Goal: Task Accomplishment & Management: Complete application form

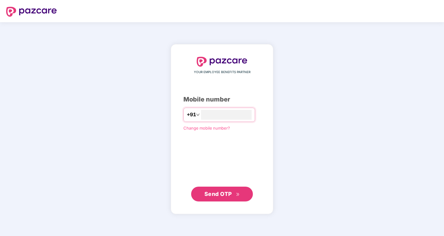
type input "**********"
click at [221, 192] on span "Send OTP" at bounding box center [217, 193] width 27 height 6
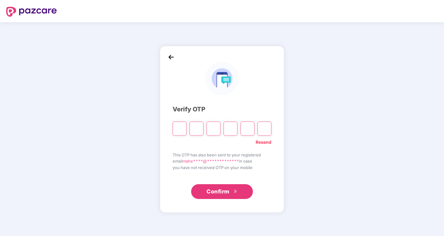
type input "*"
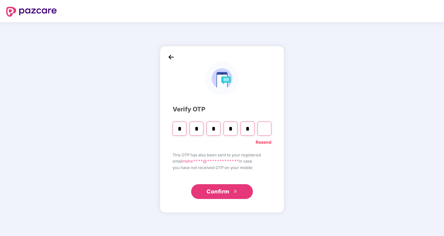
type input "*"
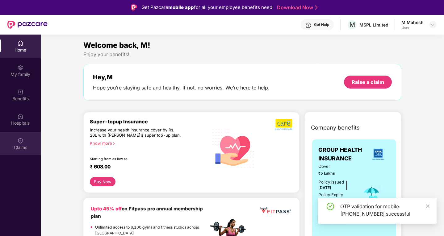
click at [21, 140] on img at bounding box center [20, 141] width 6 height 6
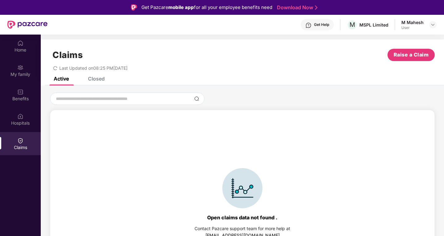
click at [101, 82] on div "Closed" at bounding box center [92, 79] width 26 height 14
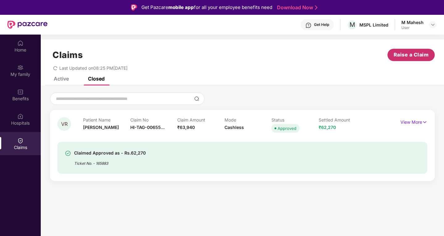
click at [410, 57] on span "Raise a Claim" at bounding box center [410, 55] width 35 height 8
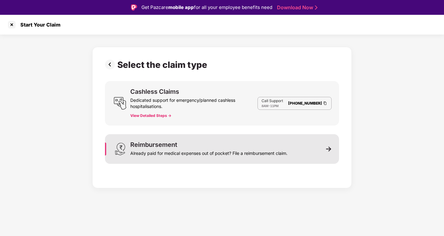
click at [201, 153] on div "Already paid for medical expenses out of pocket? File a reimbursement claim." at bounding box center [208, 152] width 157 height 9
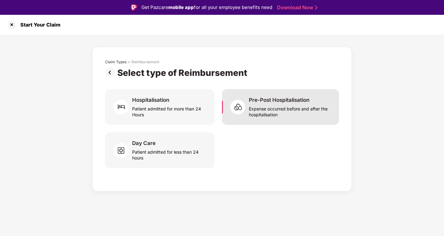
click at [267, 108] on div "Expense occurred before and after the hospitalisation" at bounding box center [290, 110] width 83 height 14
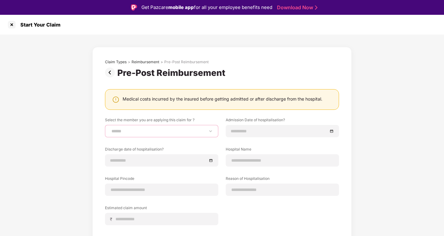
click at [133, 130] on select "**********" at bounding box center [161, 131] width 103 height 5
select select "**********"
click at [110, 129] on select "**********" at bounding box center [161, 131] width 103 height 5
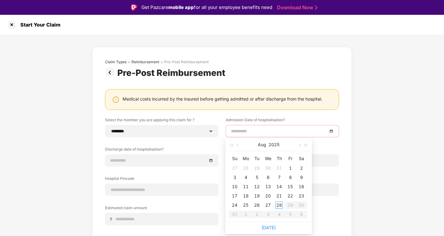
click at [239, 129] on input at bounding box center [279, 131] width 97 height 7
type input "**********"
click at [254, 186] on div "12" at bounding box center [256, 186] width 7 height 7
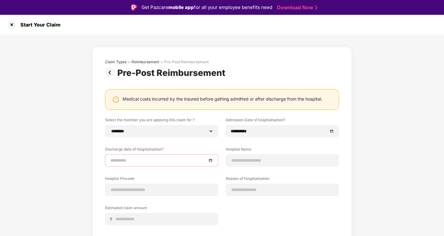
click at [130, 161] on input at bounding box center [158, 160] width 97 height 7
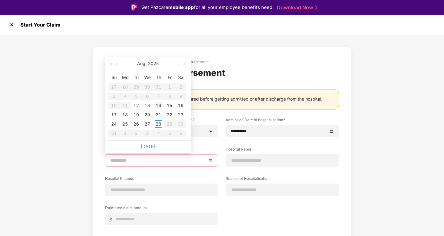
type input "**********"
click at [158, 107] on div "14" at bounding box center [158, 105] width 7 height 7
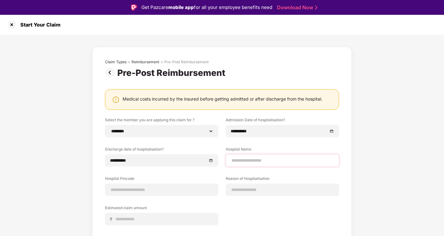
click at [243, 155] on div at bounding box center [281, 160] width 113 height 12
click at [243, 158] on input at bounding box center [282, 160] width 103 height 6
drag, startPoint x: 243, startPoint y: 158, endPoint x: 269, endPoint y: 163, distance: 26.7
click at [269, 163] on input "********" at bounding box center [282, 160] width 103 height 6
type input "**********"
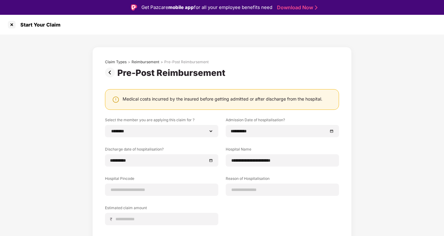
click at [283, 208] on div "**********" at bounding box center [222, 175] width 234 height 117
click at [150, 191] on input at bounding box center [161, 190] width 103 height 6
type input "******"
select select "*****"
select select "*********"
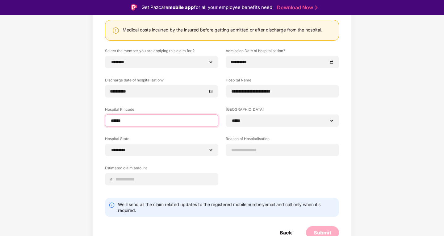
scroll to position [73, 0]
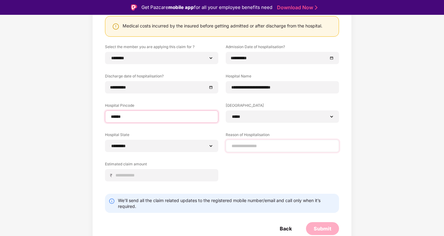
type input "******"
click at [237, 146] on input at bounding box center [282, 146] width 103 height 6
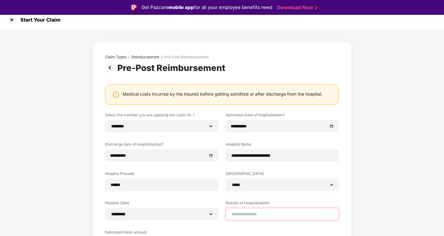
scroll to position [0, 0]
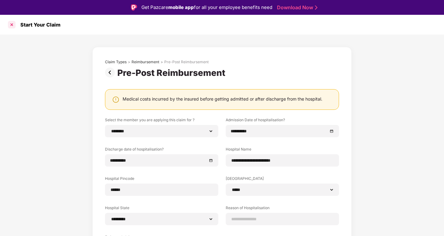
click at [9, 24] on div at bounding box center [12, 25] width 10 height 10
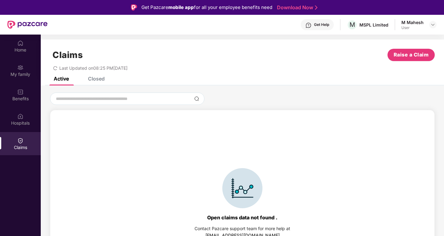
click at [96, 78] on div "Closed" at bounding box center [96, 79] width 17 height 6
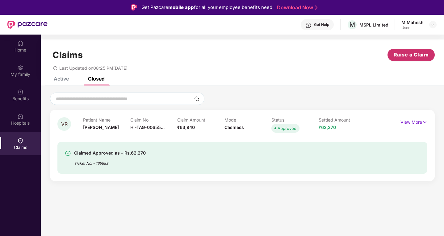
click at [408, 50] on button "Raise a Claim" at bounding box center [410, 55] width 47 height 12
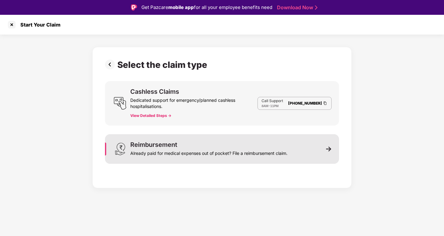
click at [328, 153] on div "Reimbursement Already paid for medical expenses out of pocket? File a reimburse…" at bounding box center [222, 149] width 234 height 30
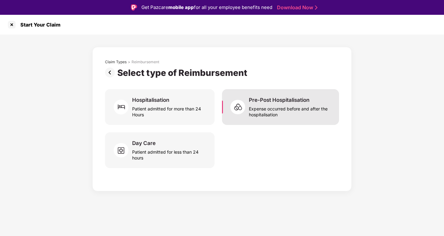
click at [259, 106] on div "Expense occurred before and after the hospitalisation" at bounding box center [290, 110] width 83 height 14
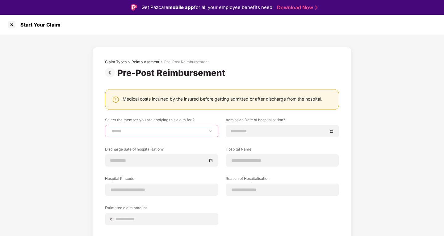
click at [163, 129] on select "**********" at bounding box center [161, 131] width 103 height 5
select select "**********"
click at [110, 129] on select "**********" at bounding box center [161, 131] width 103 height 5
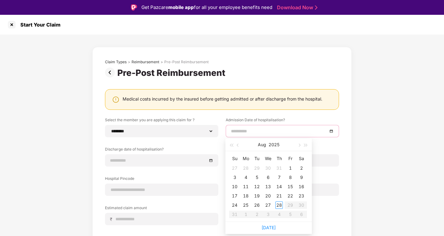
click at [258, 134] on input at bounding box center [279, 131] width 97 height 7
type input "**********"
click at [255, 188] on div "12" at bounding box center [256, 186] width 7 height 7
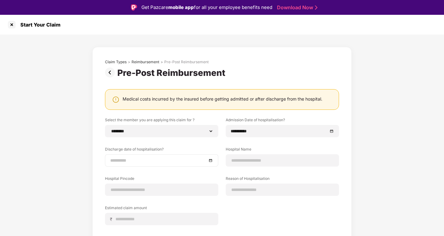
click at [159, 154] on div at bounding box center [161, 160] width 113 height 12
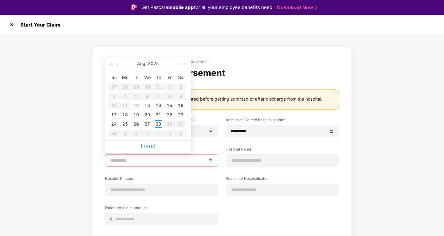
type input "**********"
click at [158, 108] on div "14" at bounding box center [158, 105] width 7 height 7
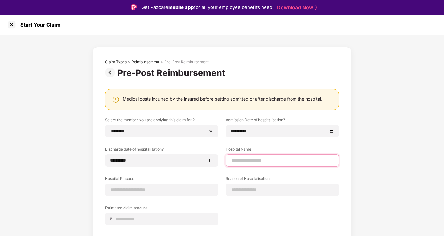
click at [238, 161] on input at bounding box center [282, 160] width 103 height 6
type input "**********"
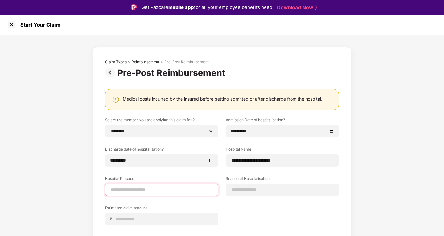
click at [159, 187] on input at bounding box center [161, 190] width 103 height 6
type input "******"
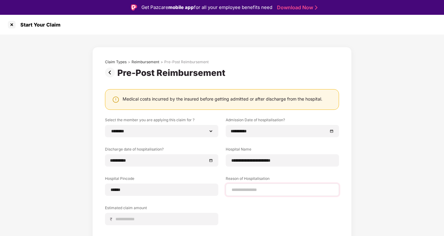
select select "*****"
select select "*********"
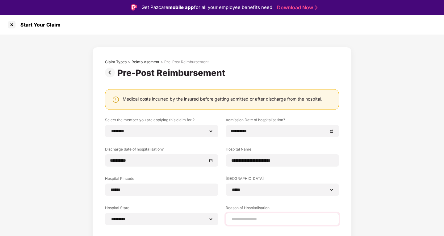
click at [244, 184] on div "**********" at bounding box center [281, 190] width 113 height 12
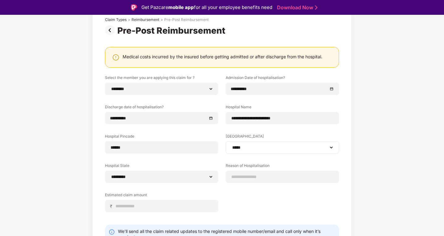
scroll to position [62, 0]
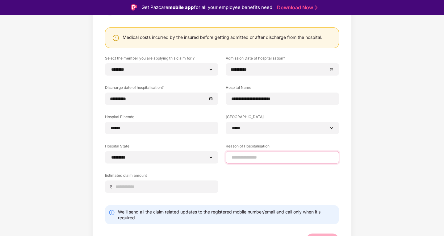
click at [253, 158] on input at bounding box center [282, 157] width 103 height 6
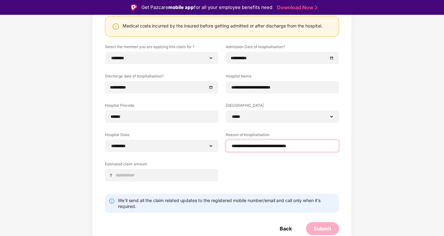
type input "**********"
click at [255, 170] on div "**********" at bounding box center [222, 117] width 234 height 147
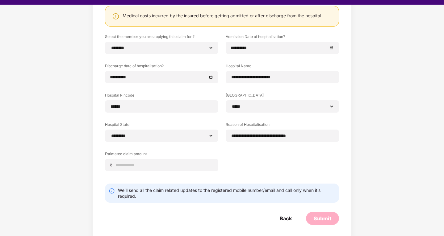
scroll to position [15, 0]
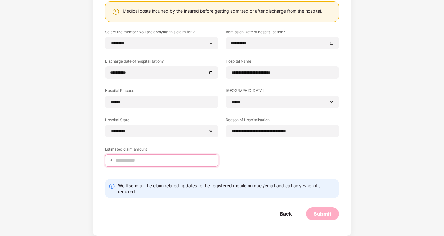
click at [151, 161] on input at bounding box center [164, 160] width 98 height 6
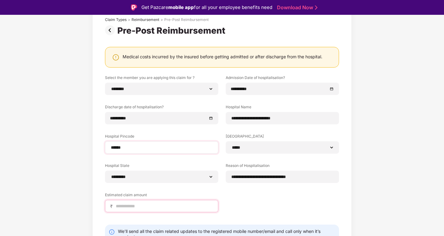
scroll to position [73, 0]
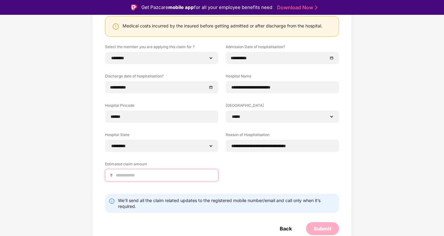
click at [130, 175] on input at bounding box center [164, 175] width 98 height 6
type input "*****"
click at [325, 227] on div "Submit" at bounding box center [322, 228] width 18 height 7
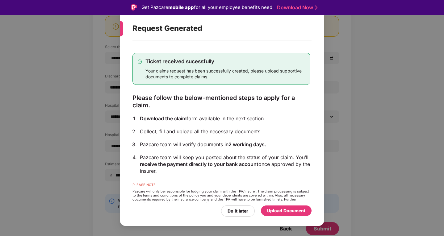
scroll to position [12, 0]
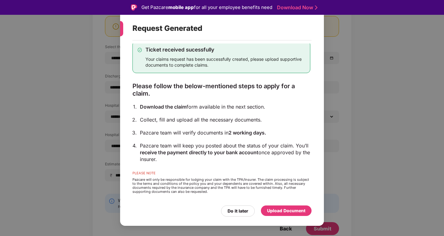
click at [277, 210] on div "Upload Document" at bounding box center [286, 210] width 38 height 7
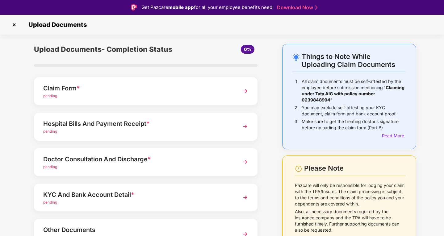
click at [127, 88] on div "Claim Form *" at bounding box center [137, 88] width 188 height 10
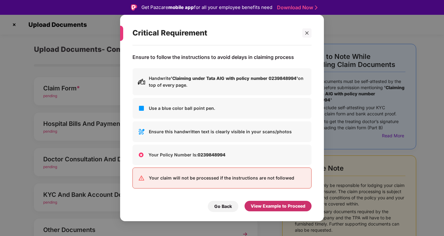
click at [264, 207] on div "View Example to Proceed" at bounding box center [277, 206] width 55 height 7
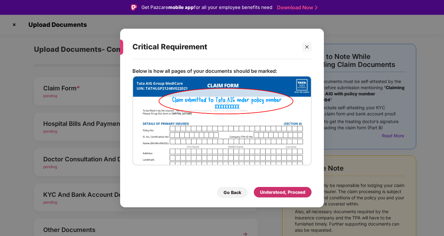
scroll to position [15, 0]
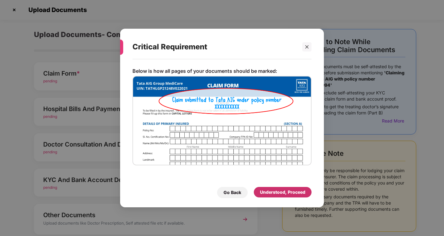
click at [271, 190] on div "Understood, Proceed" at bounding box center [282, 192] width 45 height 7
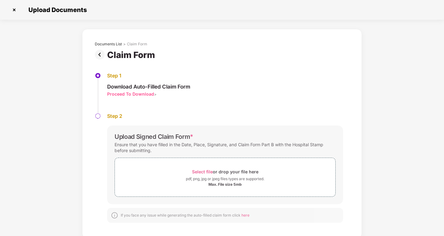
click at [100, 52] on img at bounding box center [101, 55] width 12 height 10
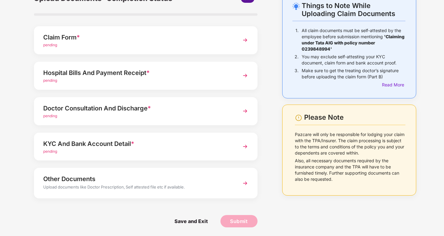
scroll to position [37, 0]
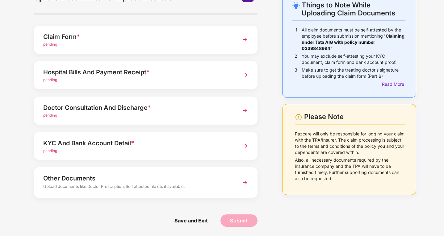
click at [91, 148] on div "pending" at bounding box center [137, 151] width 188 height 6
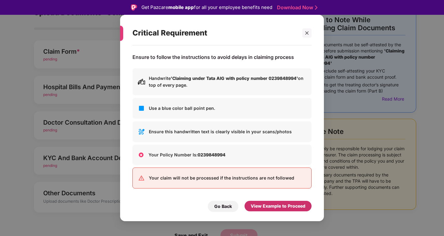
click at [264, 204] on div "View Example to Proceed" at bounding box center [277, 206] width 55 height 7
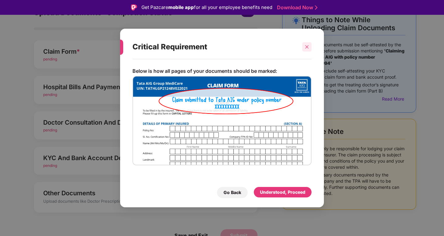
click at [306, 47] on icon "close" at bounding box center [306, 46] width 3 height 3
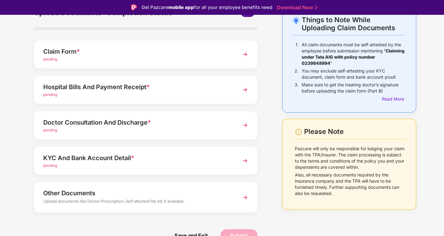
click at [206, 128] on div "pending" at bounding box center [137, 130] width 188 height 6
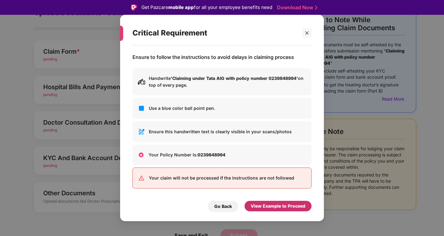
click at [256, 207] on div "View Example to Proceed" at bounding box center [277, 206] width 55 height 7
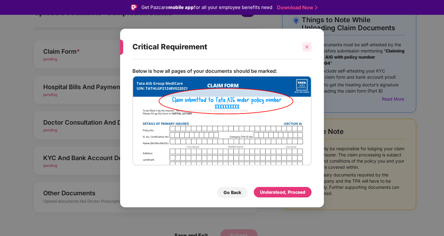
click at [304, 47] on div at bounding box center [306, 46] width 9 height 9
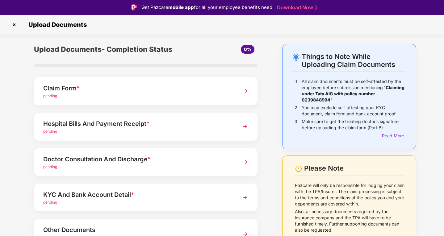
click at [165, 93] on div "Claim Form *" at bounding box center [137, 88] width 188 height 10
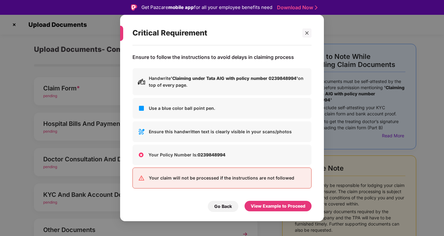
click at [307, 39] on div "Critical Requirement" at bounding box center [221, 33] width 179 height 24
click at [305, 34] on icon "close" at bounding box center [306, 33] width 4 height 4
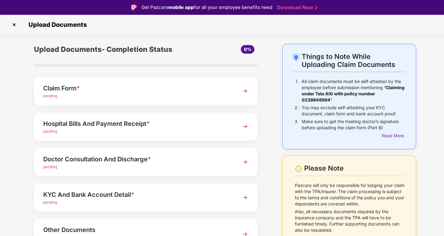
click at [241, 89] on img at bounding box center [244, 90] width 11 height 11
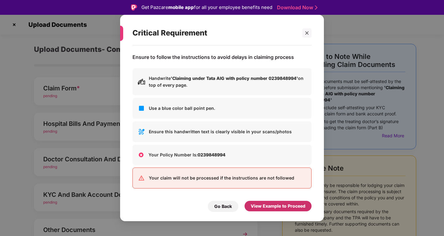
click at [265, 205] on div "View Example to Proceed" at bounding box center [277, 206] width 55 height 7
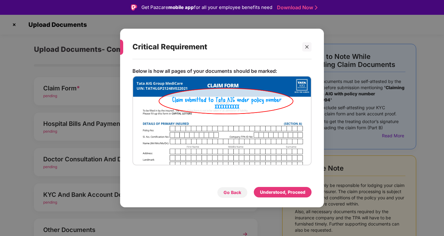
click at [226, 192] on div "Go Back" at bounding box center [232, 192] width 18 height 7
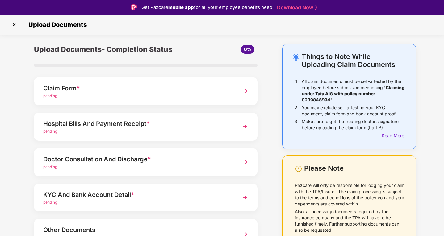
click at [14, 23] on img at bounding box center [14, 25] width 10 height 10
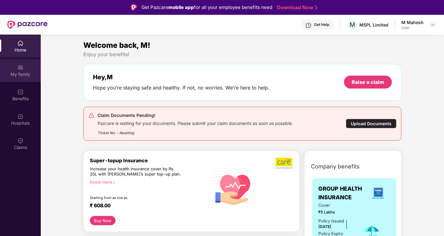
click at [19, 74] on div "My family" at bounding box center [20, 74] width 41 height 6
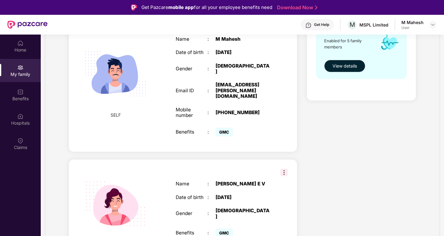
scroll to position [123, 0]
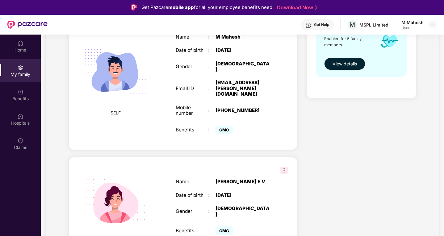
click at [282, 167] on img at bounding box center [283, 170] width 7 height 7
click at [254, 161] on div "SPOUSE Name : Sunitha E V Date of birth : 14 Feb 1983 Gender : FEMALE Benefits …" at bounding box center [183, 207] width 228 height 101
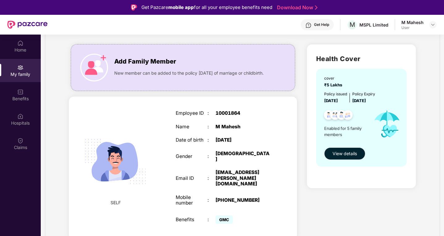
scroll to position [31, 0]
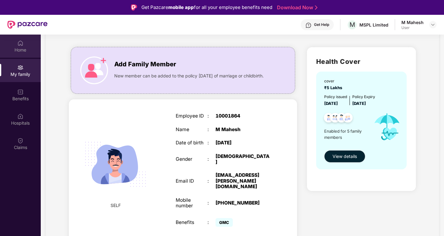
click at [14, 52] on div "Home" at bounding box center [20, 50] width 41 height 6
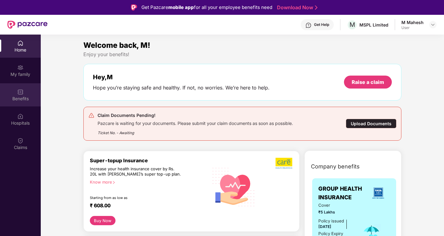
click at [12, 95] on div "Benefits" at bounding box center [20, 94] width 41 height 23
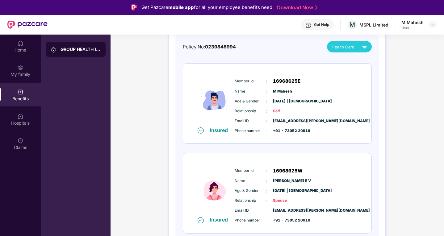
scroll to position [31, 0]
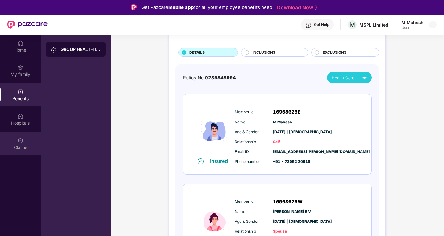
click at [19, 141] on img at bounding box center [20, 141] width 6 height 6
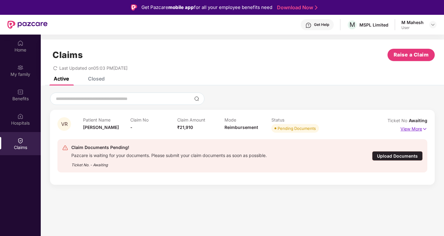
click at [413, 127] on p "View More" at bounding box center [413, 128] width 27 height 8
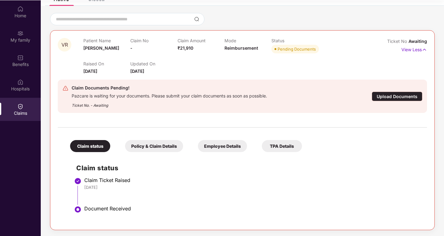
scroll to position [35, 0]
click at [150, 143] on div "Policy & Claim Details" at bounding box center [154, 146] width 58 height 12
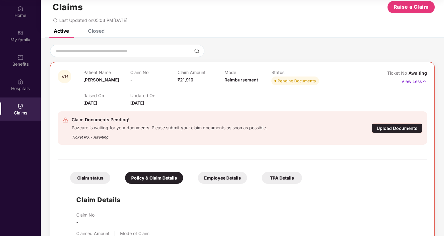
scroll to position [0, 0]
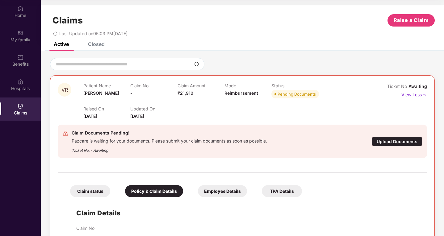
click at [402, 141] on div "Upload Documents" at bounding box center [396, 142] width 51 height 10
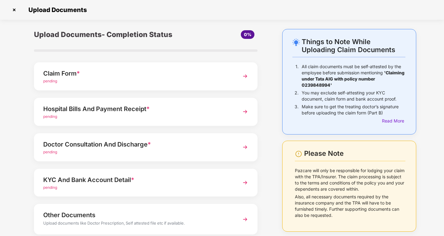
click at [118, 76] on div "Claim Form *" at bounding box center [137, 73] width 188 height 10
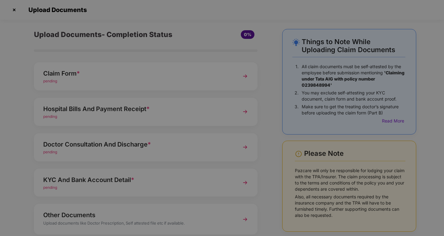
scroll to position [0, 0]
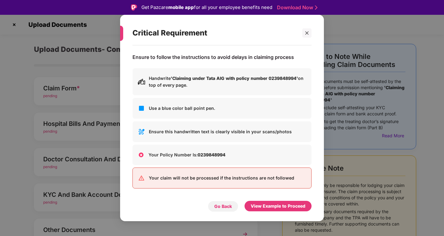
click at [231, 206] on div "Go Back" at bounding box center [223, 206] width 18 height 7
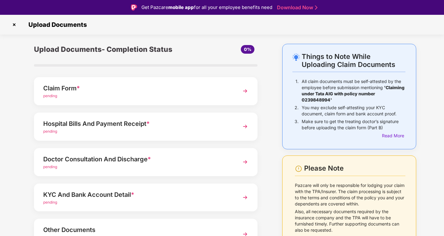
click at [13, 16] on div "Upload Documents" at bounding box center [222, 25] width 444 height 20
click at [12, 22] on img at bounding box center [14, 25] width 10 height 10
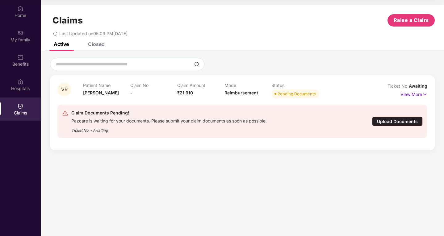
click at [17, 111] on div "Claims" at bounding box center [20, 113] width 41 height 6
click at [407, 92] on p "View More" at bounding box center [413, 93] width 27 height 8
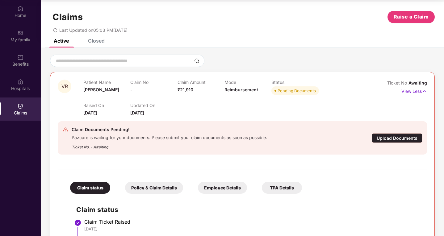
scroll to position [0, 0]
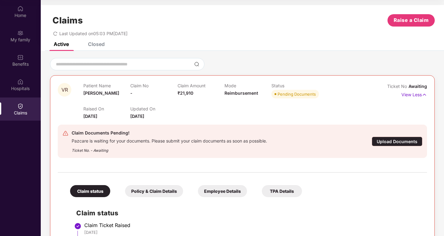
click at [392, 147] on div "Claim Documents Pending! Pazcare is waiting for your documents. Please submit y…" at bounding box center [242, 141] width 360 height 24
click at [393, 142] on div "Upload Documents" at bounding box center [396, 142] width 51 height 10
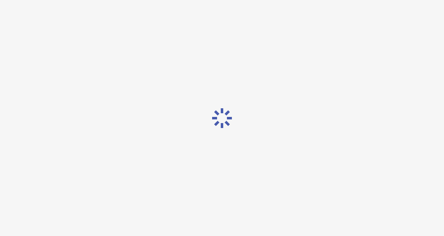
scroll to position [15, 0]
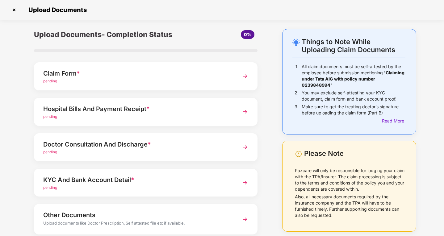
click at [174, 112] on div "Hospital Bills And Payment Receipt *" at bounding box center [137, 109] width 188 height 10
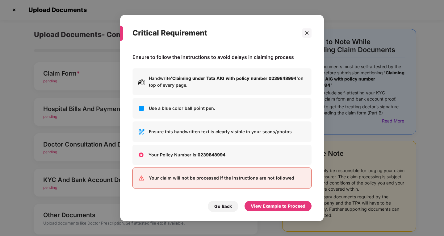
scroll to position [0, 0]
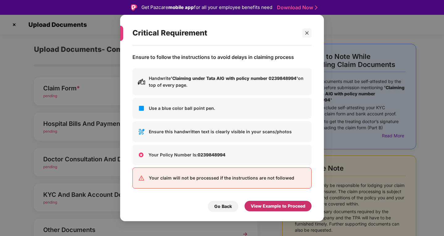
click at [265, 204] on div "View Example to Proceed" at bounding box center [277, 206] width 55 height 7
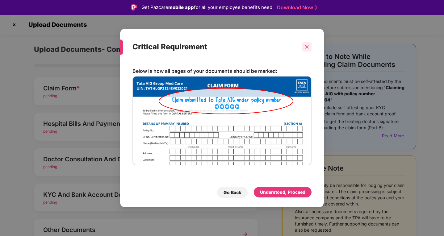
click at [305, 47] on icon "close" at bounding box center [306, 47] width 4 height 4
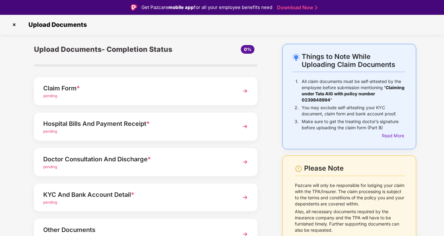
click at [77, 128] on div "Hospital Bills And Payment Receipt *" at bounding box center [137, 124] width 188 height 10
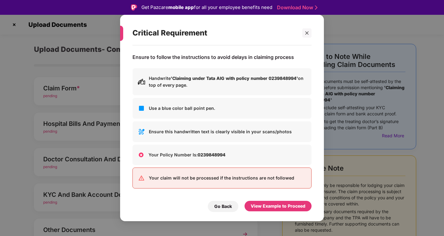
click at [93, 167] on div "Critical Requirement Ensure to follow the instructions to avoid delays in claim…" at bounding box center [222, 118] width 444 height 236
click at [222, 206] on div "Go Back" at bounding box center [223, 206] width 18 height 7
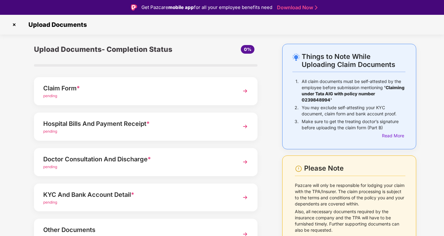
click at [225, 159] on div "Doctor Consultation And Discharge *" at bounding box center [137, 159] width 188 height 10
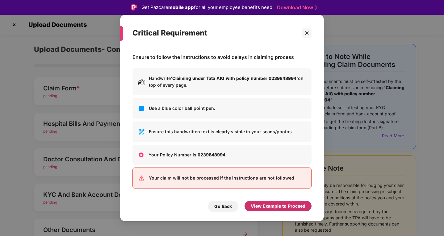
click at [278, 207] on div "View Example to Proceed" at bounding box center [277, 206] width 55 height 7
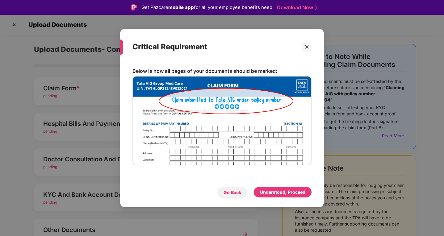
click at [232, 194] on div "Go Back" at bounding box center [232, 192] width 18 height 7
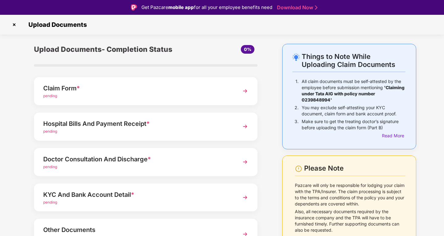
click at [212, 162] on div "Doctor Consultation And Discharge *" at bounding box center [137, 159] width 188 height 10
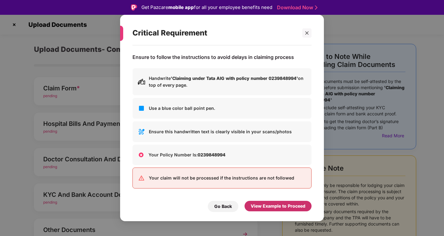
click at [268, 203] on div "View Example to Proceed" at bounding box center [277, 206] width 55 height 7
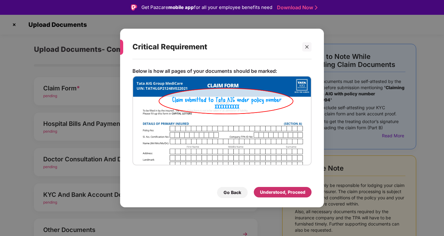
click at [271, 193] on div "Understood, Proceed" at bounding box center [282, 192] width 45 height 7
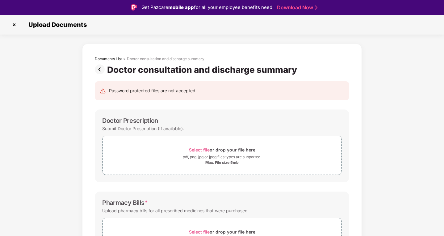
click at [12, 23] on img at bounding box center [14, 25] width 10 height 10
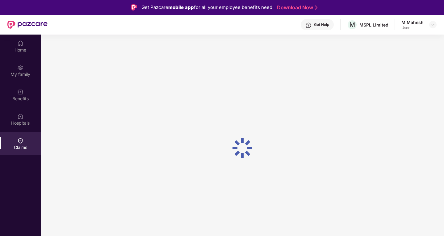
scroll to position [35, 0]
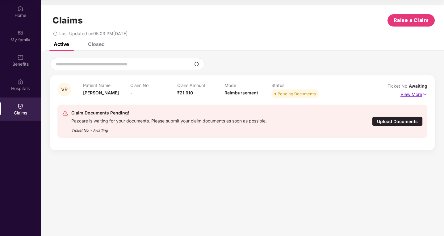
click at [421, 93] on p "View More" at bounding box center [413, 93] width 27 height 8
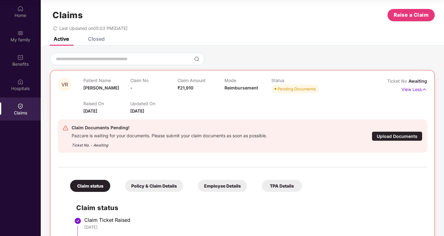
scroll to position [0, 0]
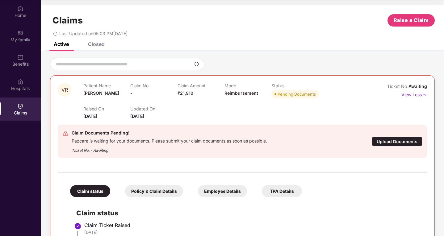
click at [100, 45] on div "Closed" at bounding box center [96, 44] width 17 height 6
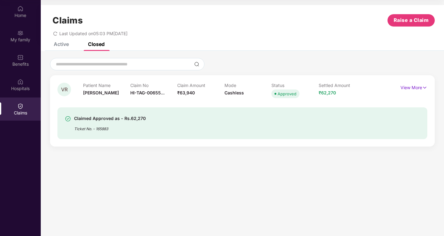
click at [61, 46] on div "Active" at bounding box center [61, 44] width 15 height 6
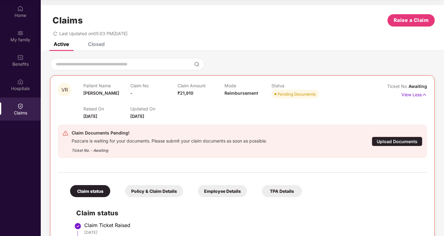
click at [54, 34] on icon "redo" at bounding box center [55, 33] width 4 height 4
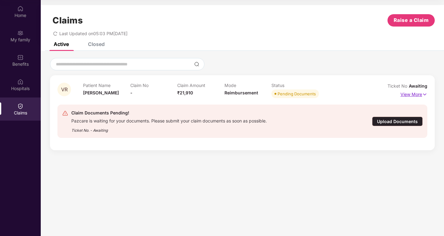
click at [410, 94] on p "View More" at bounding box center [413, 93] width 27 height 8
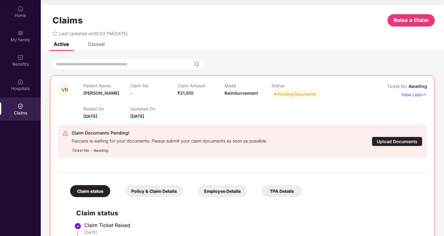
click at [90, 43] on div "Closed" at bounding box center [96, 44] width 17 height 6
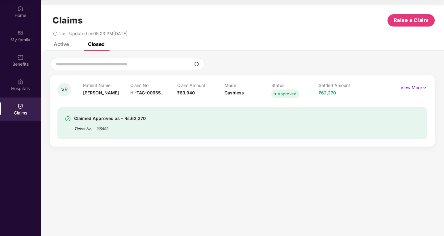
click at [61, 45] on div "Active" at bounding box center [61, 44] width 15 height 6
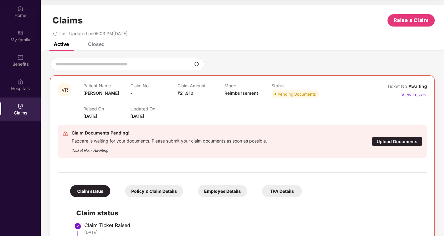
click at [55, 34] on icon "redo" at bounding box center [55, 33] width 4 height 4
